Goal: Information Seeking & Learning: Learn about a topic

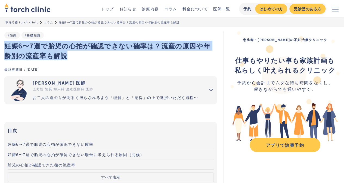
drag, startPoint x: 59, startPoint y: 55, endPoint x: 5, endPoint y: 46, distance: 55.0
click at [5, 46] on h1 "妊娠6〜7週で胎児の心拍が確認できない確率は？流産の原因や年齢別の流産率も解説" at bounding box center [110, 51] width 212 height 20
copy h1 "妊娠6〜7週で胎児の心拍が確認できない確率は？流産の原因や年齢別の流産率も解説"
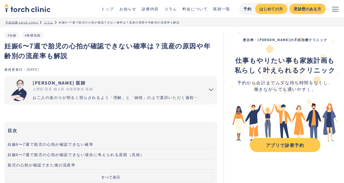
drag, startPoint x: 213, startPoint y: 13, endPoint x: 138, endPoint y: 76, distance: 97.4
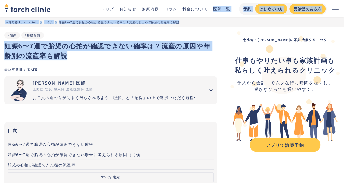
click at [197, 58] on h1 "妊娠6〜7週で胎児の心拍が確認できない確率は？流産の原因や年齢別の流産率も解説" at bounding box center [110, 51] width 212 height 20
click at [162, 52] on h1 "妊娠6〜7週で胎児の心拍が確認できない確率は？流産の原因や年齢別の流産率も解説" at bounding box center [110, 51] width 212 height 20
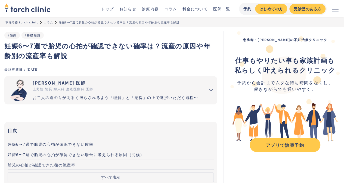
click at [64, 53] on h1 "妊娠6〜7週で胎児の心拍が確認できない確率は？流産の原因や年齢別の流産率も解説" at bounding box center [110, 51] width 212 height 20
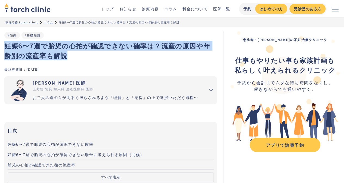
drag, startPoint x: 59, startPoint y: 55, endPoint x: 174, endPoint y: 3, distance: 125.8
